Goal: Book appointment/travel/reservation

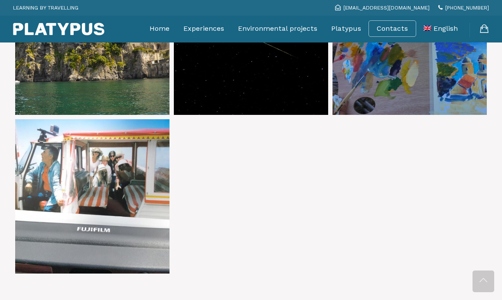
scroll to position [1584, 0]
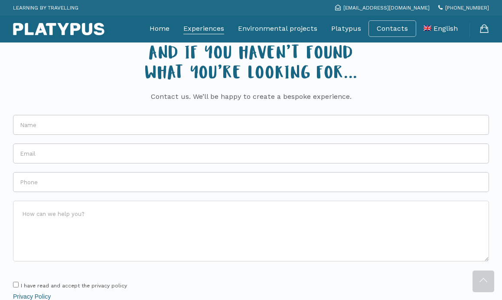
click at [195, 29] on link "Experiences" at bounding box center [203, 29] width 41 height 22
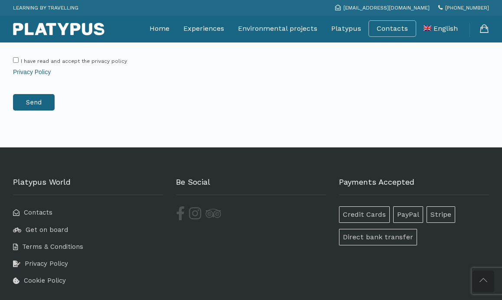
scroll to position [1853, 0]
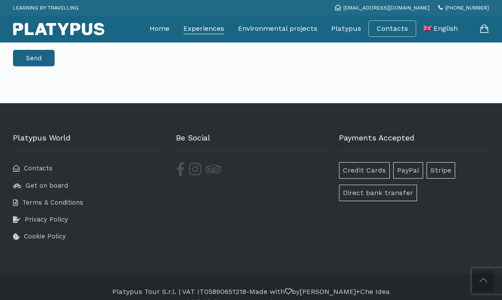
click at [216, 27] on link "Experiences" at bounding box center [203, 29] width 41 height 22
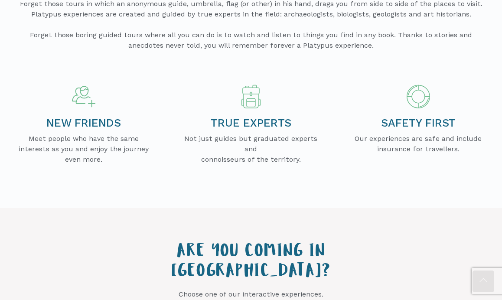
scroll to position [424, 0]
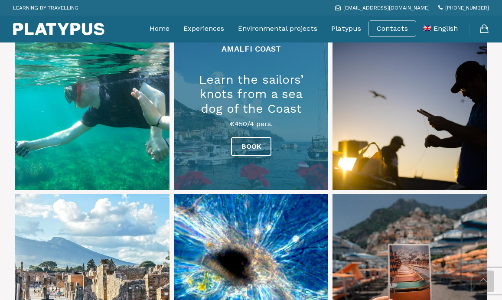
click at [245, 131] on link at bounding box center [251, 113] width 154 height 154
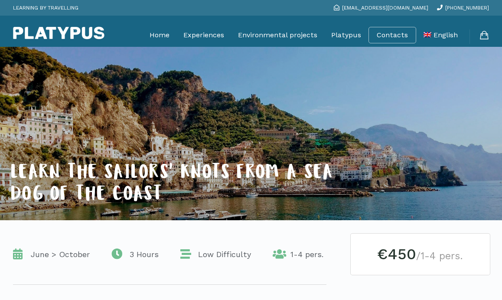
scroll to position [6, 0]
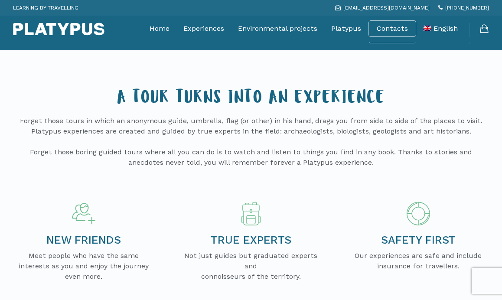
scroll to position [424, 0]
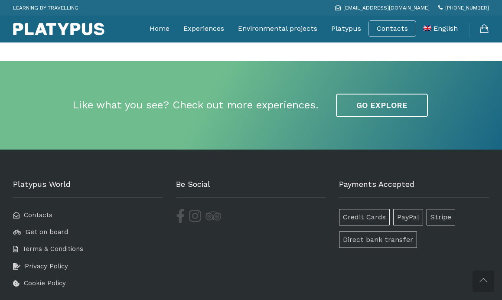
scroll to position [2028, 0]
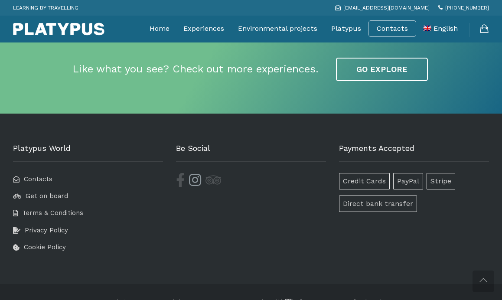
click at [197, 173] on icon at bounding box center [197, 182] width 16 height 18
